Goal: Find specific page/section: Find specific page/section

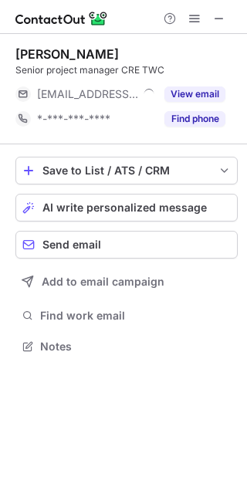
scroll to position [335, 247]
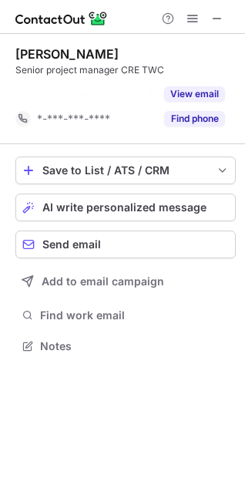
scroll to position [311, 245]
